Goal: Check status

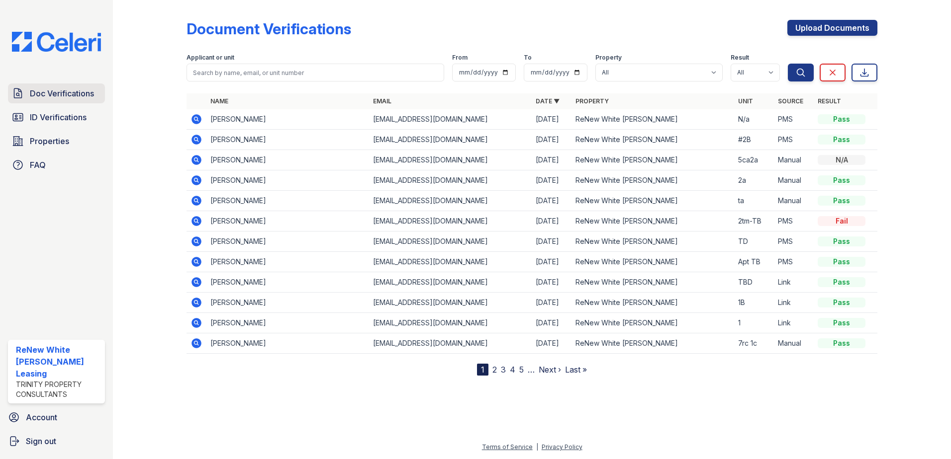
click at [60, 99] on span "Doc Verifications" at bounding box center [62, 94] width 64 height 12
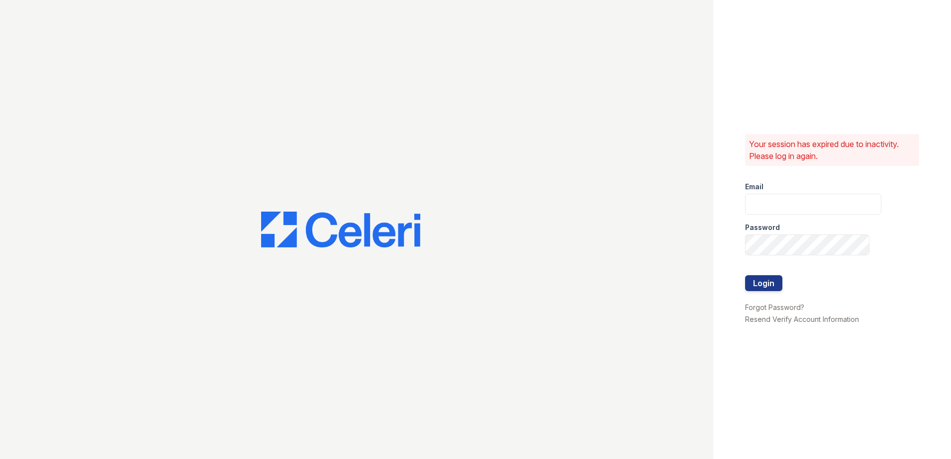
type input "renewwhitemarsh@trinity-pm.com"
click at [779, 285] on button "Login" at bounding box center [763, 283] width 37 height 16
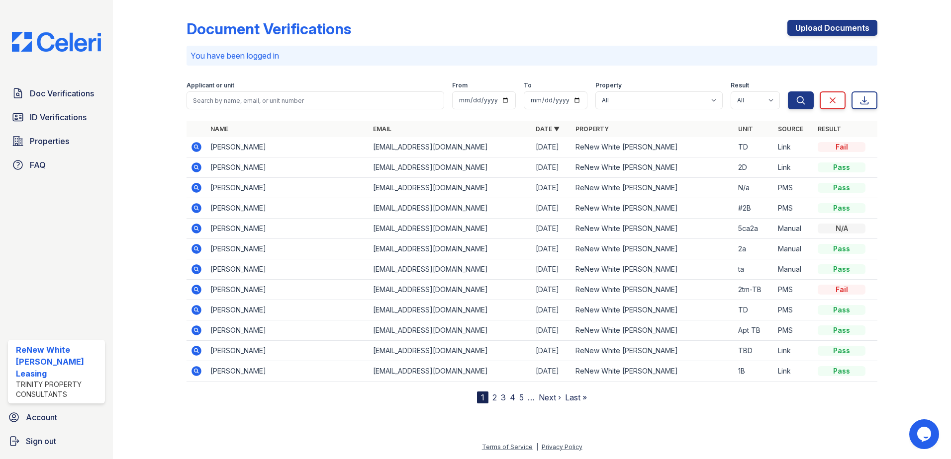
click at [200, 164] on icon at bounding box center [196, 168] width 12 height 12
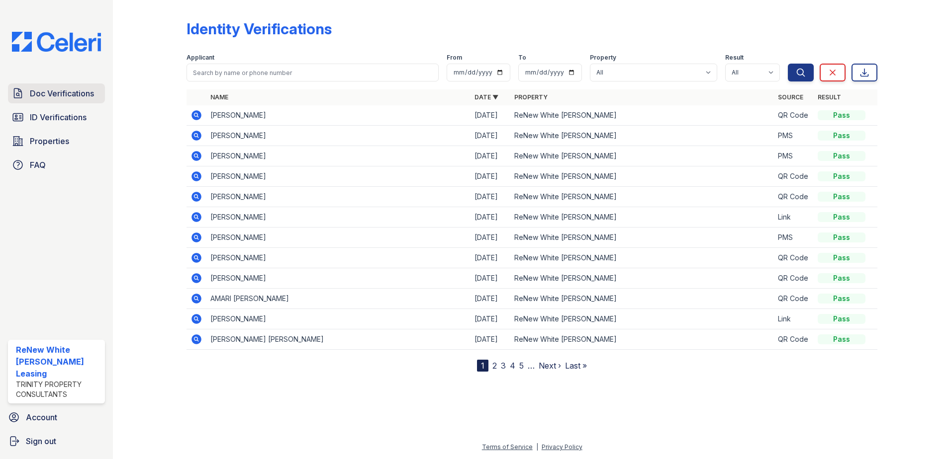
click at [49, 101] on link "Doc Verifications" at bounding box center [56, 94] width 97 height 20
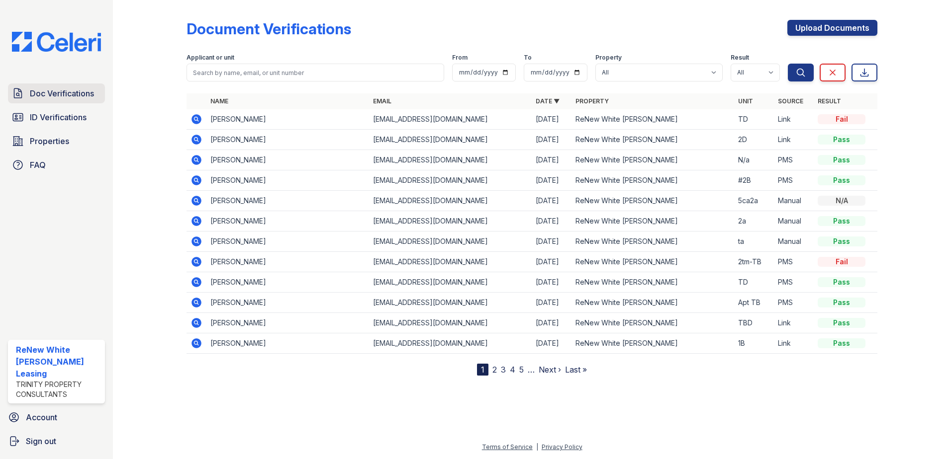
click at [97, 96] on link "Doc Verifications" at bounding box center [56, 94] width 97 height 20
click at [198, 181] on icon at bounding box center [196, 181] width 10 height 10
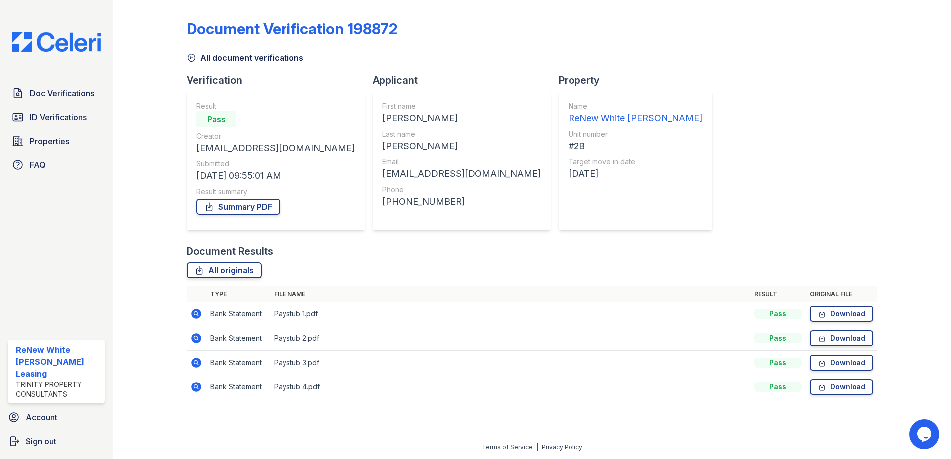
click at [198, 386] on icon at bounding box center [196, 387] width 10 height 10
click at [200, 366] on icon at bounding box center [196, 363] width 12 height 12
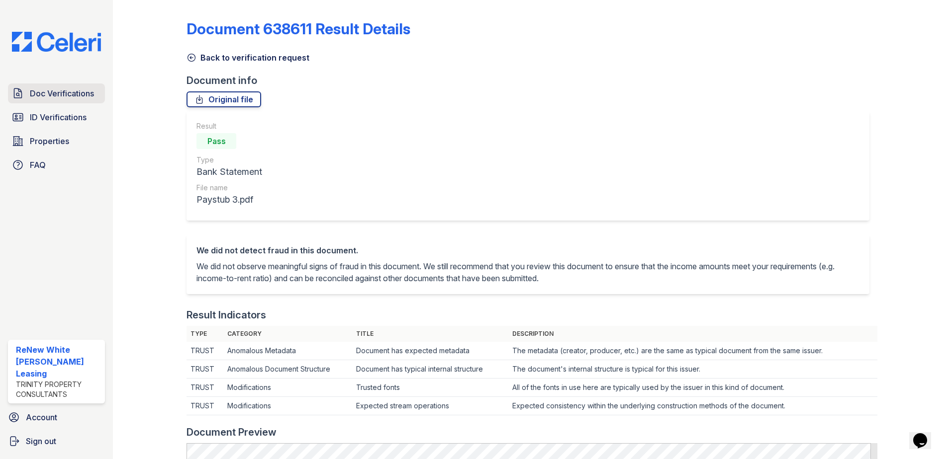
click at [72, 98] on span "Doc Verifications" at bounding box center [62, 94] width 64 height 12
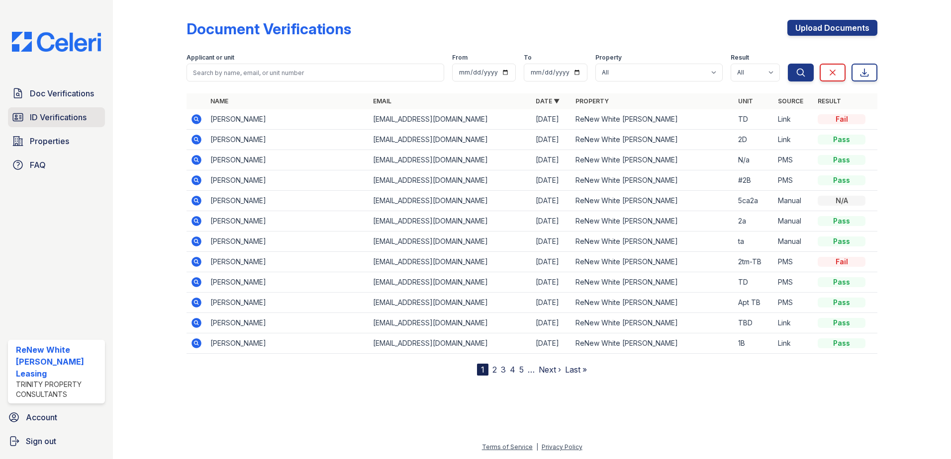
click at [72, 115] on span "ID Verifications" at bounding box center [58, 117] width 57 height 12
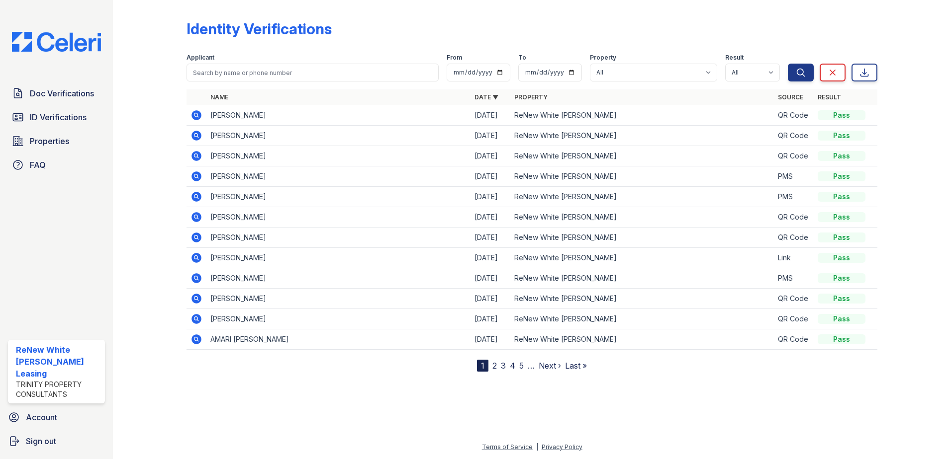
click at [194, 158] on icon at bounding box center [196, 156] width 10 height 10
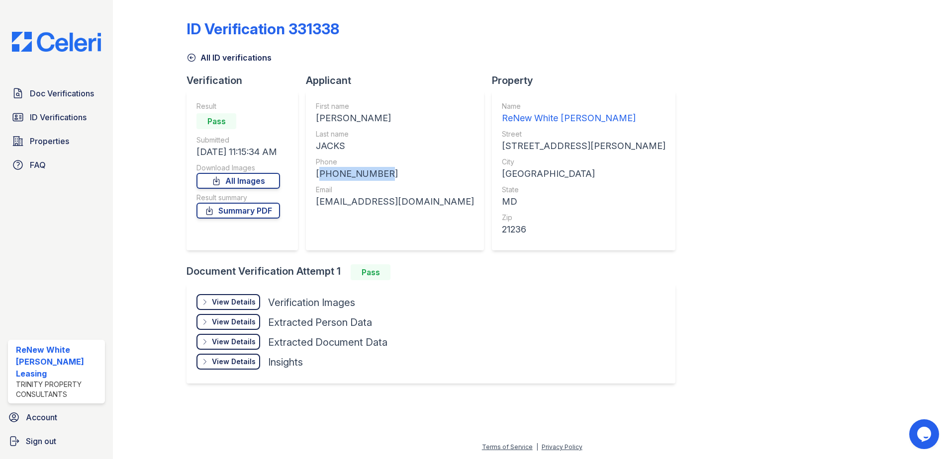
drag, startPoint x: 386, startPoint y: 178, endPoint x: 315, endPoint y: 175, distance: 70.7
click at [315, 175] on div "First name TANGIE LAMAR JR Last name JACKS Phone +14103443049 Email tangiel.jac…" at bounding box center [395, 170] width 178 height 159
drag, startPoint x: 315, startPoint y: 175, endPoint x: 323, endPoint y: 175, distance: 8.0
drag, startPoint x: 323, startPoint y: 175, endPoint x: 394, endPoint y: 160, distance: 72.2
click at [394, 160] on div "Phone" at bounding box center [395, 162] width 158 height 10
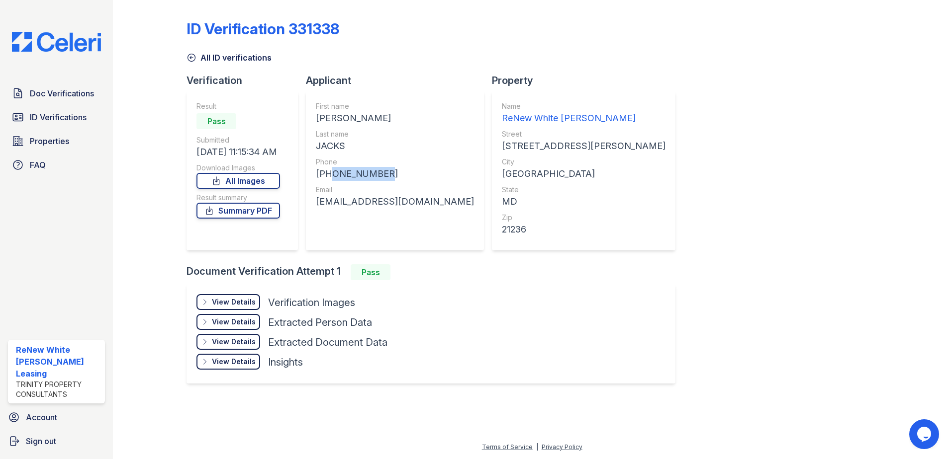
drag, startPoint x: 391, startPoint y: 169, endPoint x: 327, endPoint y: 174, distance: 64.3
click at [327, 174] on div "+14103443049" at bounding box center [395, 174] width 158 height 14
drag, startPoint x: 327, startPoint y: 174, endPoint x: 328, endPoint y: 180, distance: 6.6
copy div "4103443049"
drag, startPoint x: 420, startPoint y: 201, endPoint x: 317, endPoint y: 209, distance: 103.2
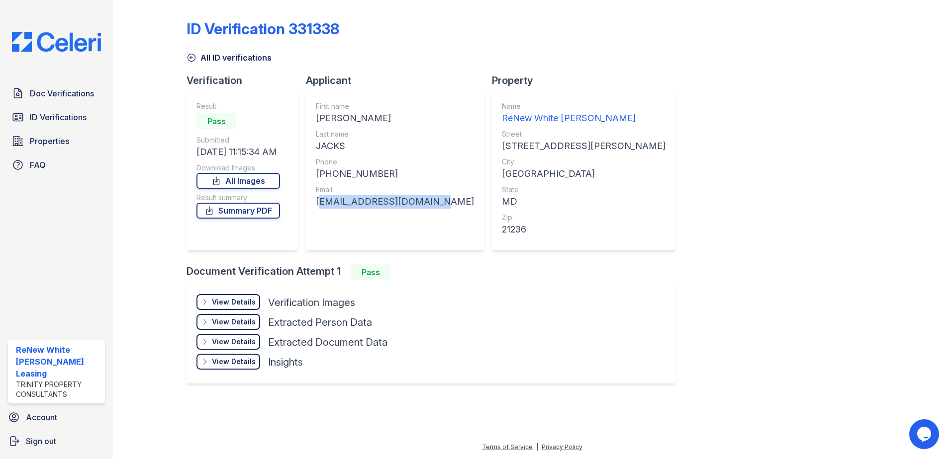
click at [317, 209] on div "First name TANGIE LAMAR JR Last name JACKS Phone +14103443049 Email tangiel.jac…" at bounding box center [395, 170] width 178 height 159
drag, startPoint x: 317, startPoint y: 209, endPoint x: 331, endPoint y: 205, distance: 14.3
copy div "tangiel.jacks@gmail.com"
click at [43, 100] on link "Doc Verifications" at bounding box center [56, 94] width 97 height 20
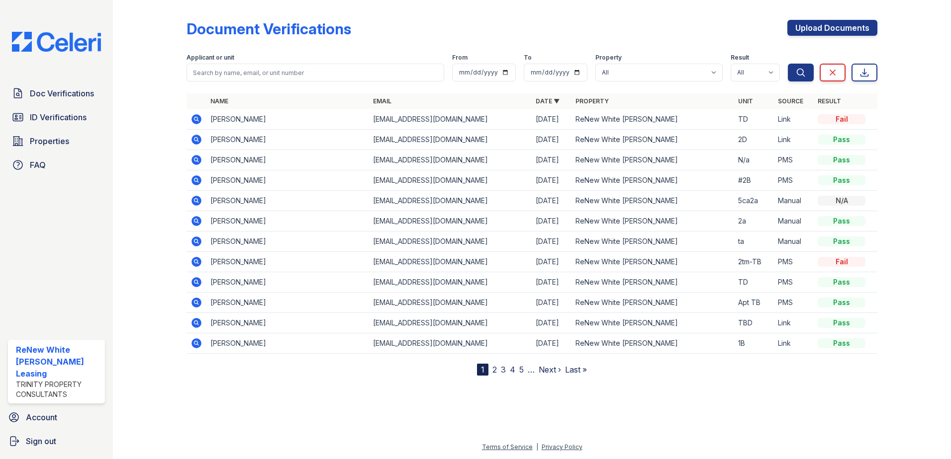
click at [195, 307] on icon at bounding box center [196, 303] width 10 height 10
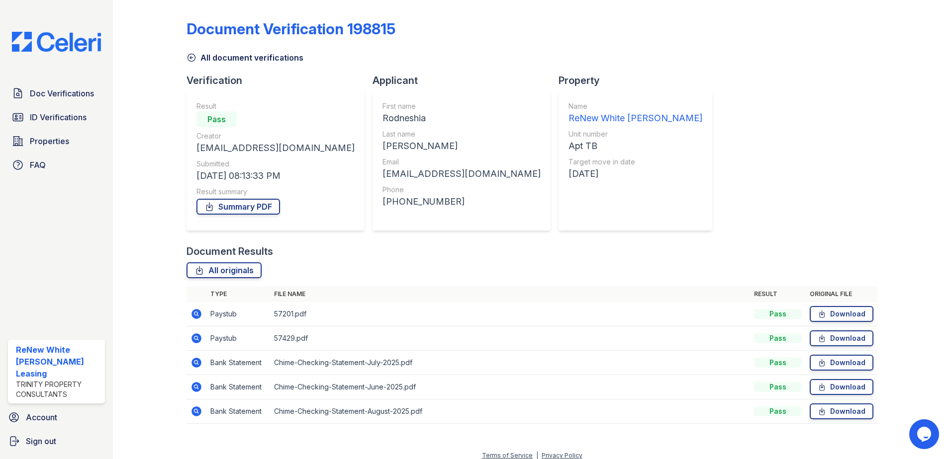
click at [148, 314] on div at bounding box center [158, 219] width 58 height 430
